Goal: Task Accomplishment & Management: Manage account settings

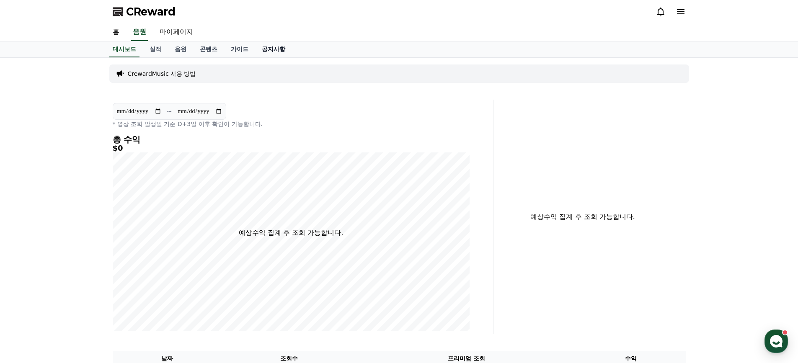
click at [271, 48] on link "공지사항" at bounding box center [273, 49] width 37 height 16
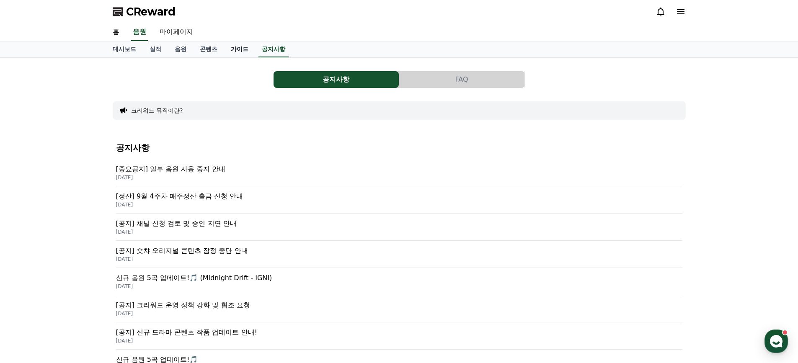
click at [234, 49] on link "가이드" at bounding box center [239, 49] width 31 height 16
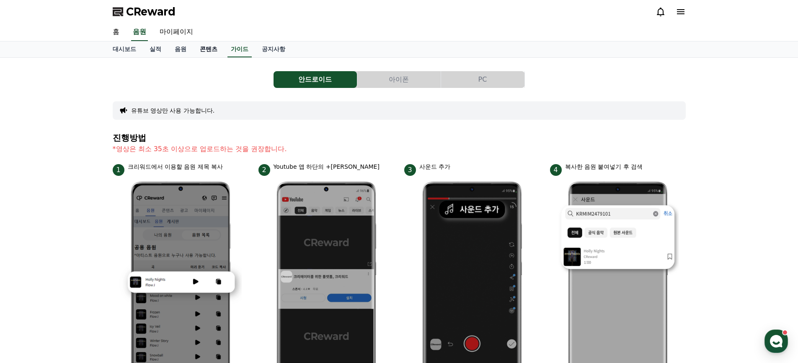
click at [211, 49] on link "콘텐츠" at bounding box center [208, 49] width 31 height 16
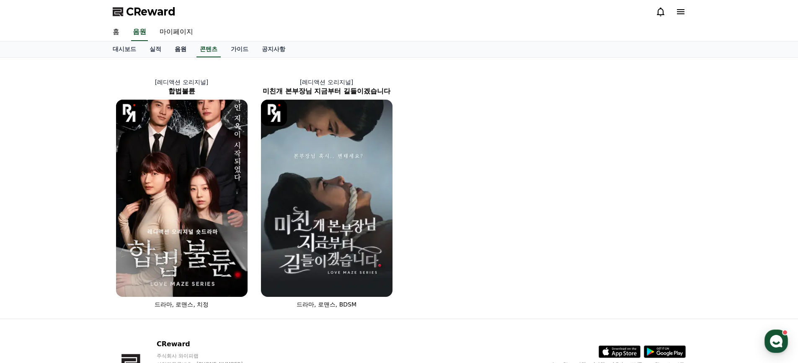
click at [184, 49] on link "음원" at bounding box center [180, 49] width 25 height 16
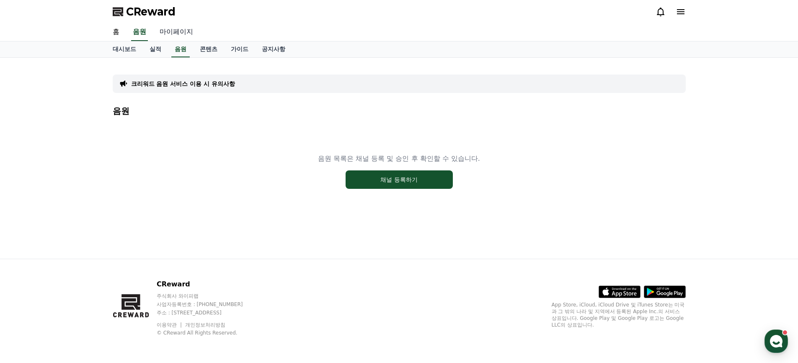
click at [183, 31] on link "마이페이지" at bounding box center [176, 32] width 47 height 18
select select "**********"
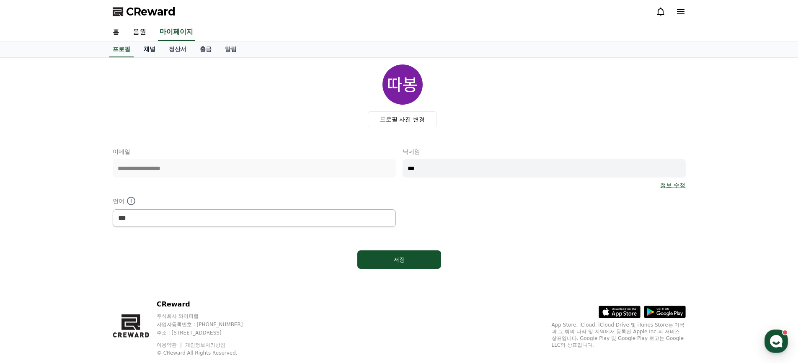
click at [150, 49] on link "채널" at bounding box center [149, 49] width 25 height 16
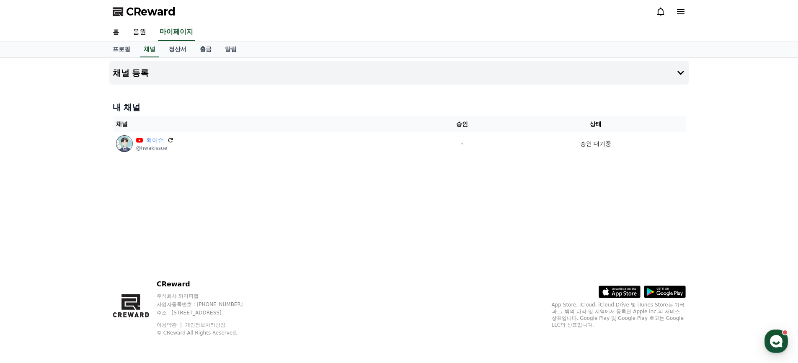
click at [376, 187] on div "채널 등록 내 채널 채널 승인 상태 확이슈 @hwakissue - 승인 대기중" at bounding box center [399, 158] width 586 height 201
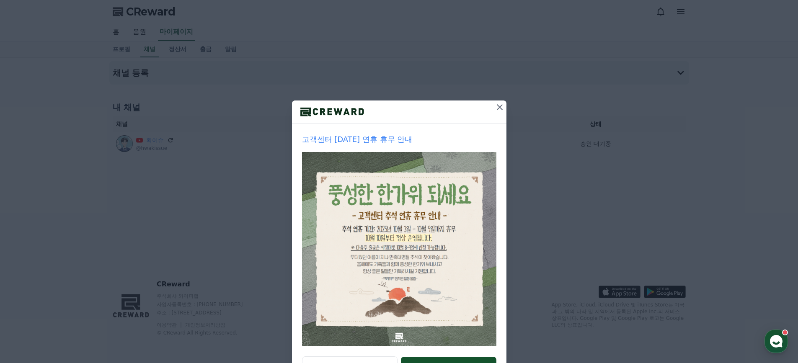
click at [495, 103] on icon at bounding box center [500, 107] width 10 height 10
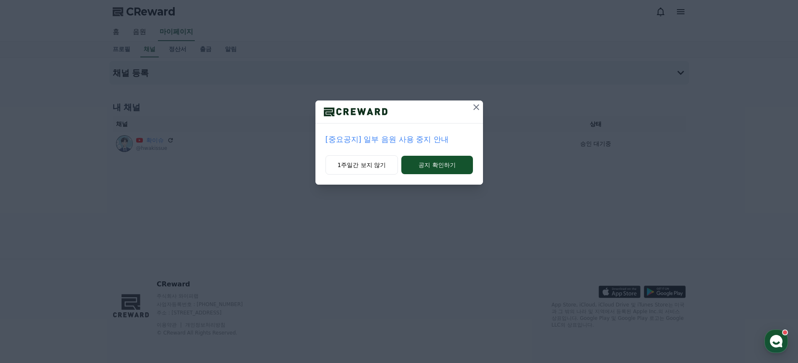
click at [479, 105] on icon at bounding box center [476, 107] width 10 height 10
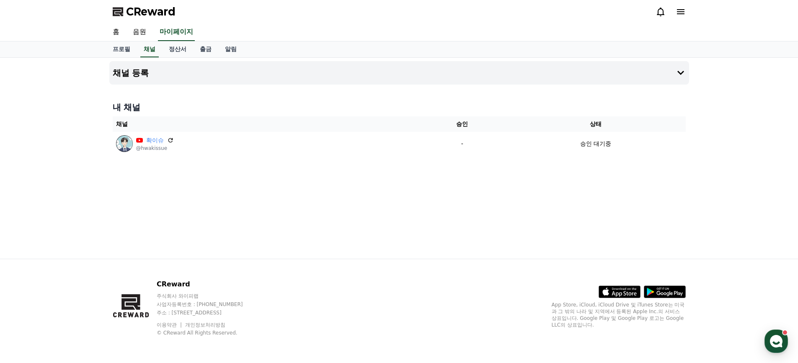
click at [499, 177] on div "채널 등록 내 채널 채널 승인 상태 확이슈 @hwakissue - 승인 대기중" at bounding box center [399, 158] width 586 height 201
